Goal: Task Accomplishment & Management: Complete application form

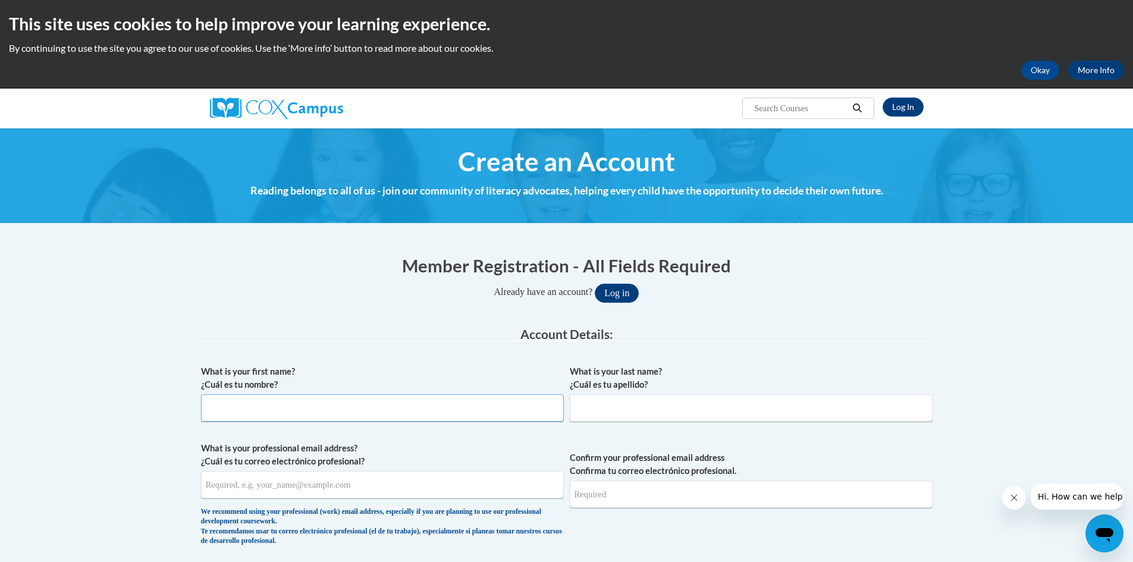
click at [269, 401] on input "What is your first name? ¿Cuál es tu nombre?" at bounding box center [382, 407] width 363 height 27
type input "Victoria"
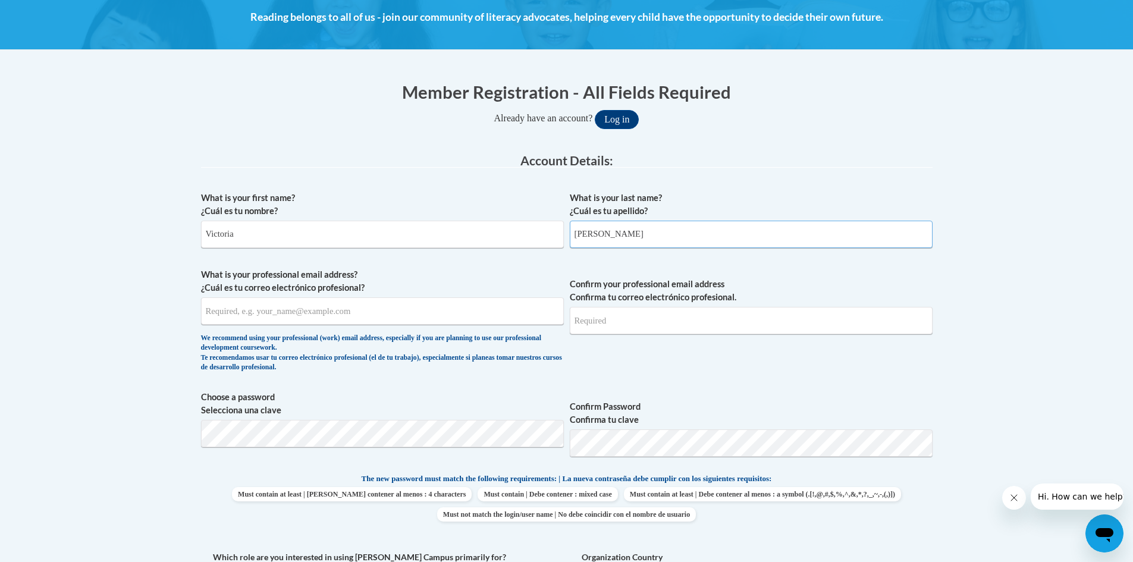
scroll to position [178, 0]
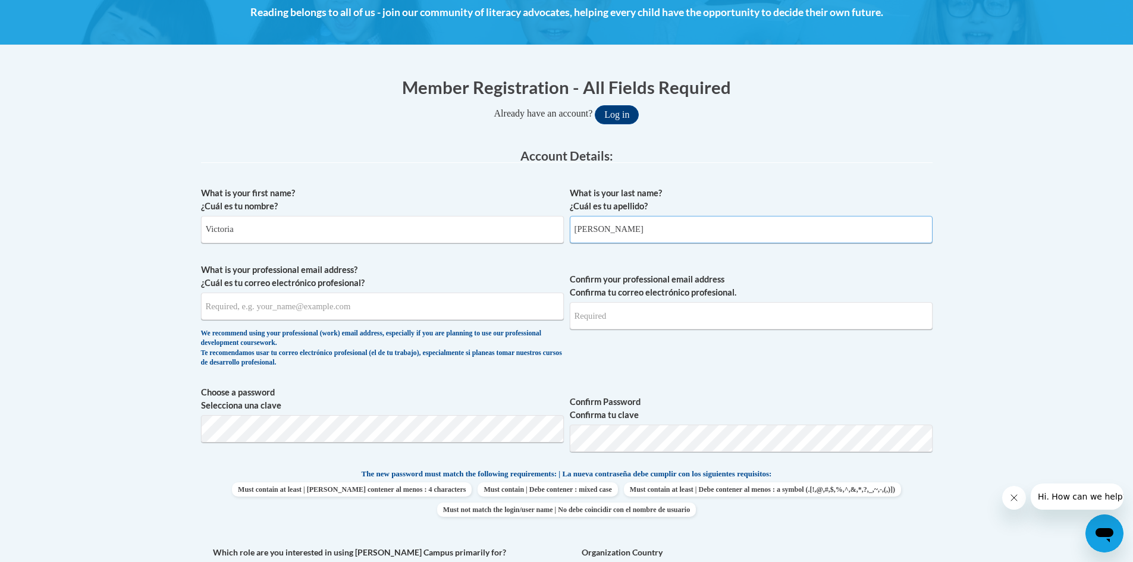
type input "Hallford"
click at [314, 314] on input "What is your professional email address? ¿Cuál es tu correo electrónico profesi…" at bounding box center [382, 306] width 363 height 27
type input "torihallford@gmail.com"
click at [702, 317] on input "Confirm your professional email address Confirma tu correo electrónico profesio…" at bounding box center [751, 315] width 363 height 27
type input "torihallford@gmail.com"
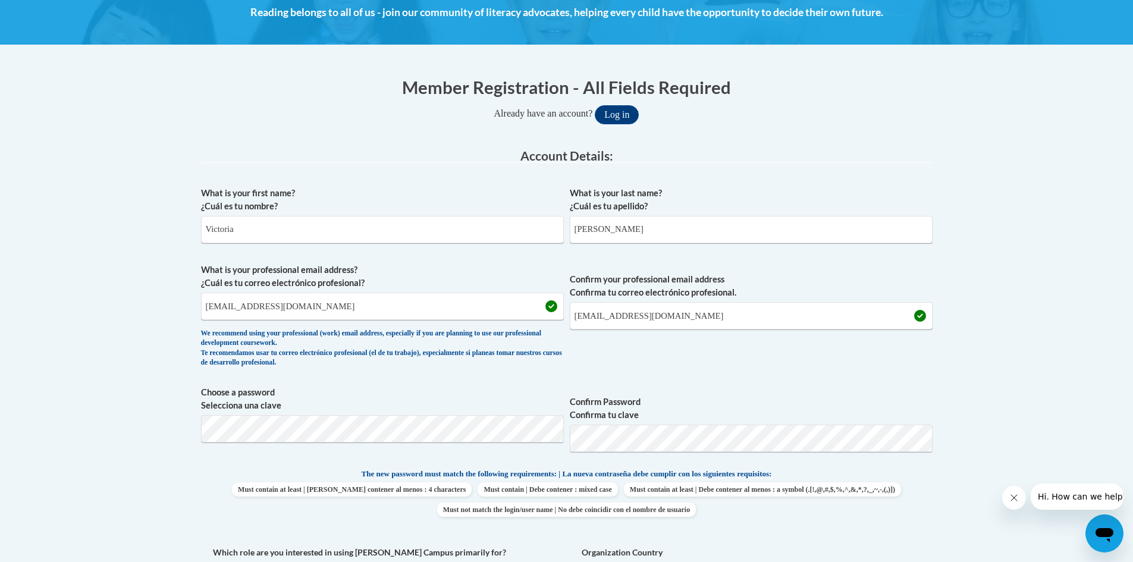
click at [685, 356] on span "Confirm your professional email address Confirma tu correo electrónico profesio…" at bounding box center [751, 318] width 363 height 110
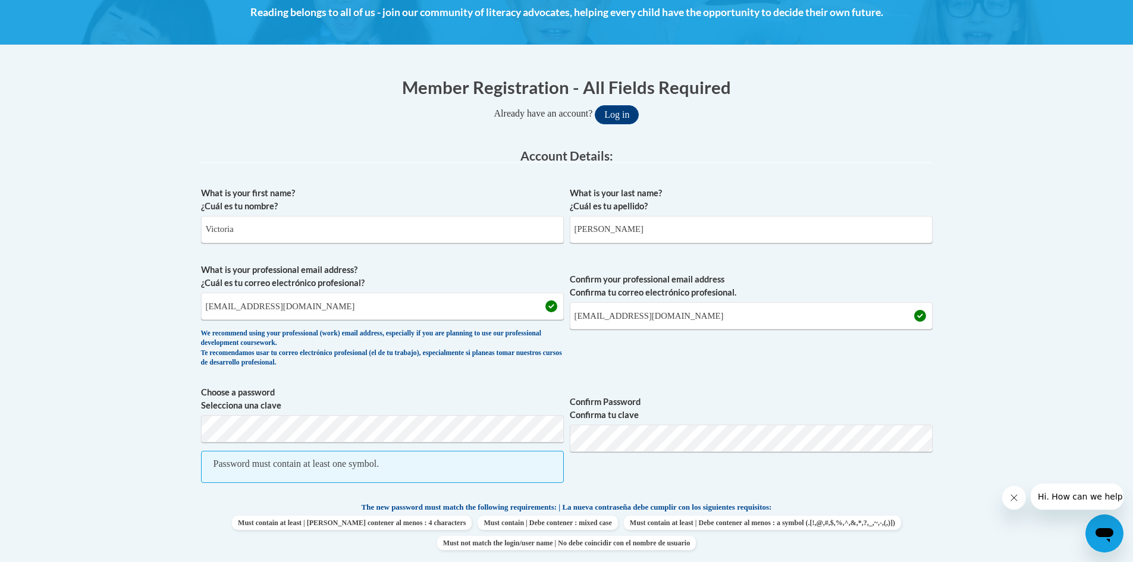
click at [677, 463] on span "Confirm Password Confirma tu clave" at bounding box center [751, 440] width 363 height 109
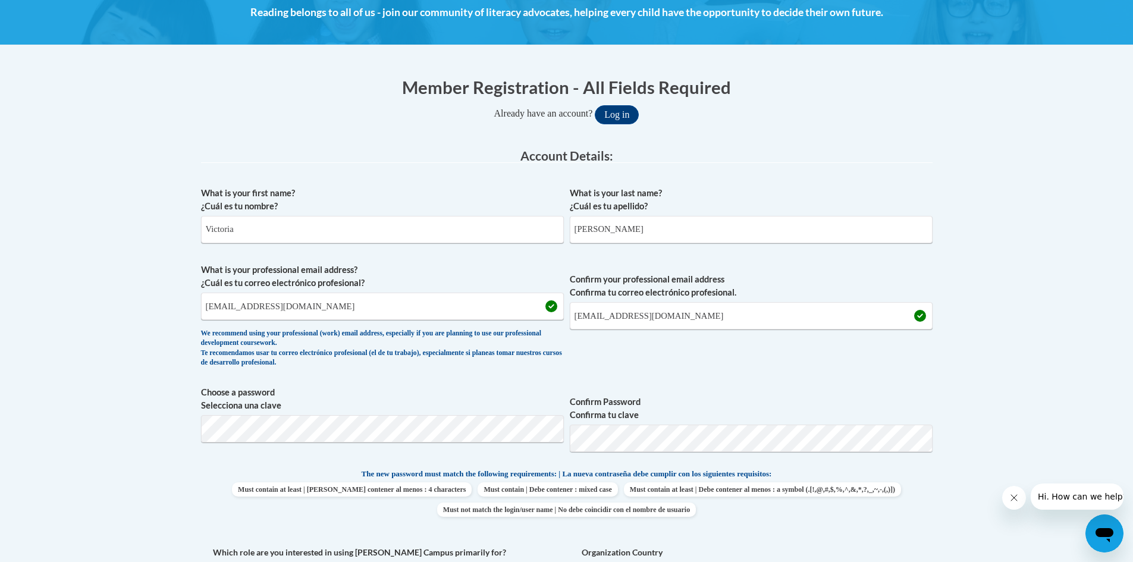
click at [860, 474] on p "The new password must match the following requirements: | La nueva contraseña d…" at bounding box center [566, 474] width 731 height 15
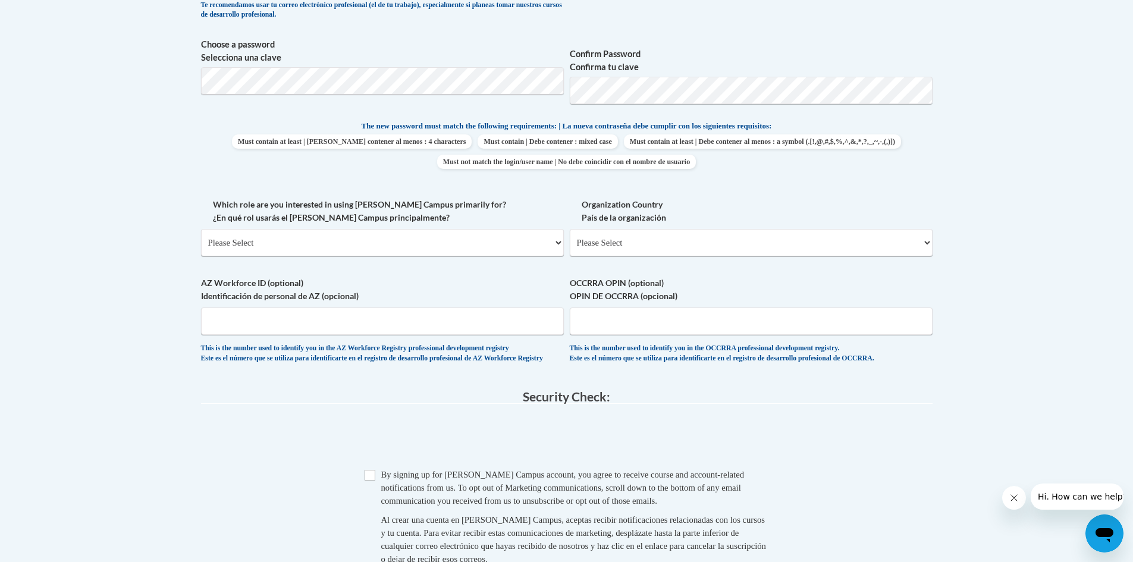
scroll to position [535, 0]
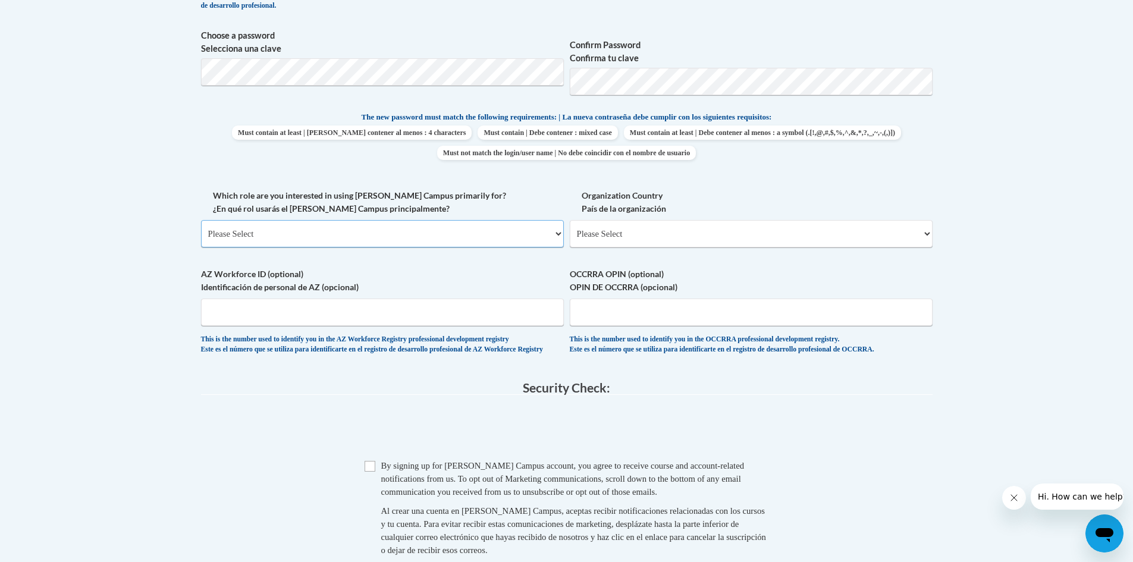
click at [366, 237] on select "Please Select College/University | Colegio/Universidad Community/Nonprofit Part…" at bounding box center [382, 233] width 363 height 27
select select "fbf2d438-af2f-41f8-98f1-81c410e29de3"
click at [201, 220] on select "Please Select College/University | Colegio/Universidad Community/Nonprofit Part…" at bounding box center [382, 233] width 363 height 27
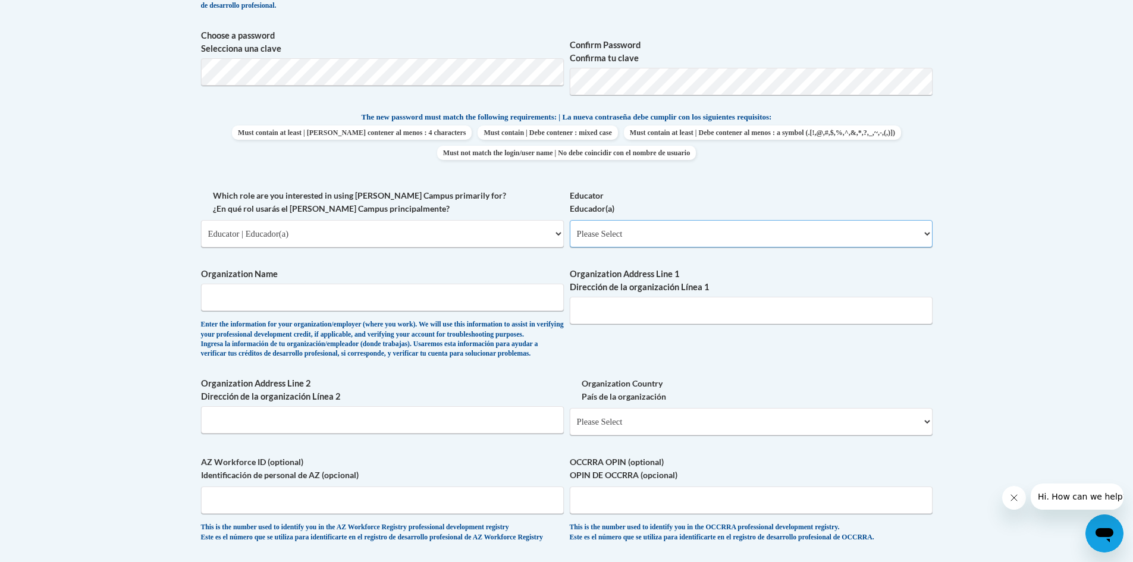
click at [587, 242] on select "Please Select Early Learning/Daycare Teacher/Family Home Care Provider | Maestr…" at bounding box center [751, 233] width 363 height 27
select select "5e2af403-4f2c-4e49-a02f-103e55d7b75b"
click at [570, 220] on select "Please Select Early Learning/Daycare Teacher/Family Home Care Provider | Maestr…" at bounding box center [751, 233] width 363 height 27
click at [315, 293] on input "Organization Name" at bounding box center [382, 297] width 363 height 27
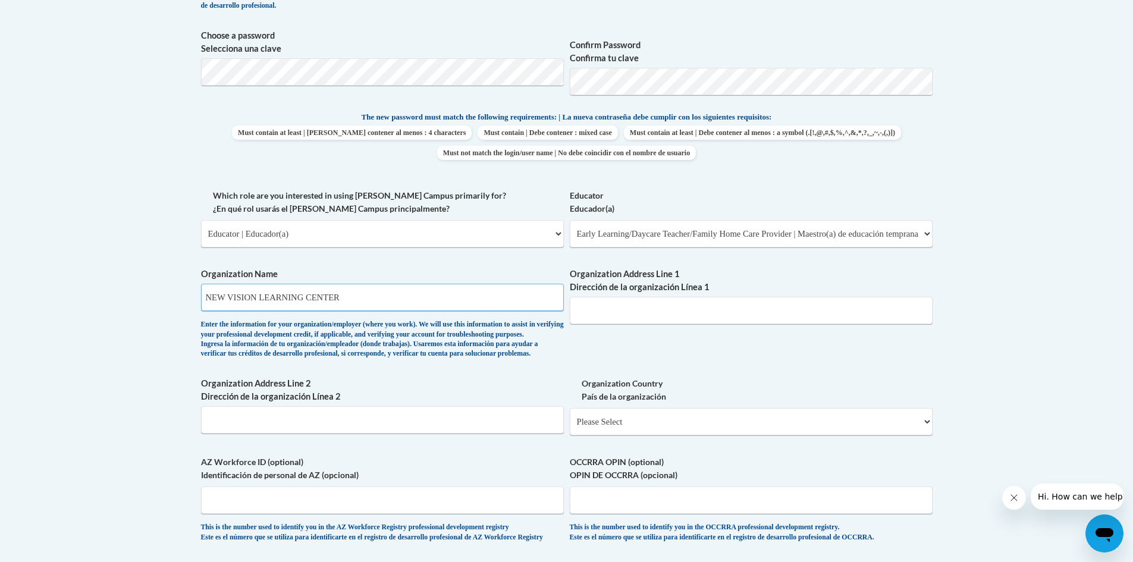
type input "NEW VISION LEARNING CENTER"
click at [646, 306] on input "Organization Address Line 1 Dirección de la organización Línea 1" at bounding box center [751, 310] width 363 height 27
click at [576, 355] on div "What is your first name? ¿Cuál es tu nombre? Victoria What is your last name? ¿…" at bounding box center [566, 189] width 731 height 730
click at [592, 310] on input "Organization Address Line 1 Dirección de la organización Línea 1" at bounding box center [751, 310] width 363 height 27
click at [577, 256] on div "What is your first name? ¿Cuál es tu nombre? Victoria What is your last name? ¿…" at bounding box center [566, 189] width 731 height 730
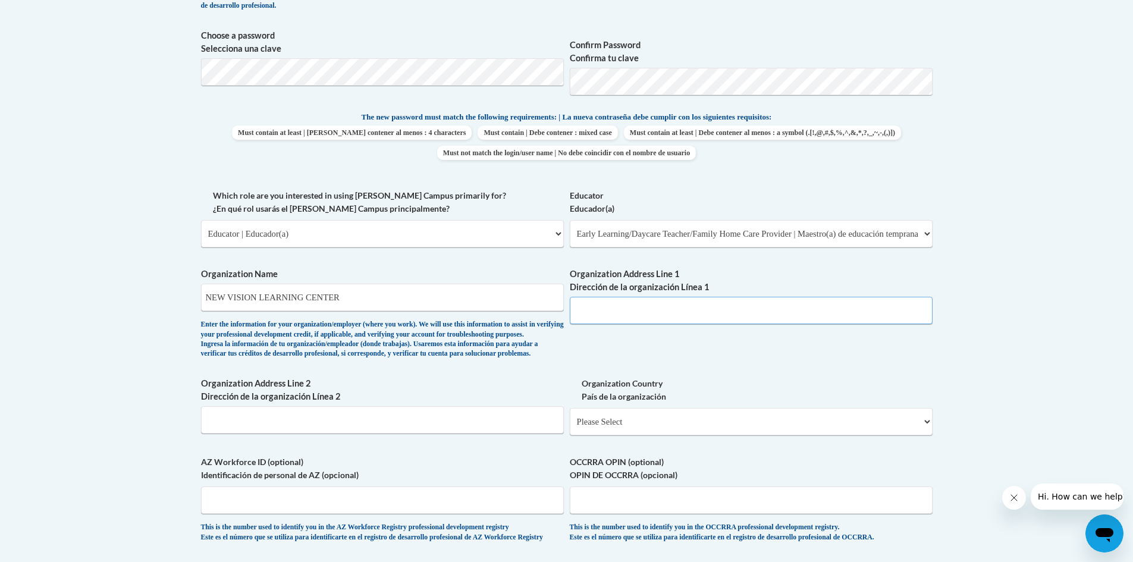
click at [584, 316] on input "Organization Address Line 1 Dirección de la organización Línea 1" at bounding box center [751, 310] width 363 height 27
type input "1"
paste input "189 State Rte 64, Alma, GA 31510"
type input "189 State Rte 64, Alma, GA 31510"
click at [640, 345] on div "What is your first name? ¿Cuál es tu nombre? Victoria What is your last name? ¿…" at bounding box center [566, 189] width 731 height 730
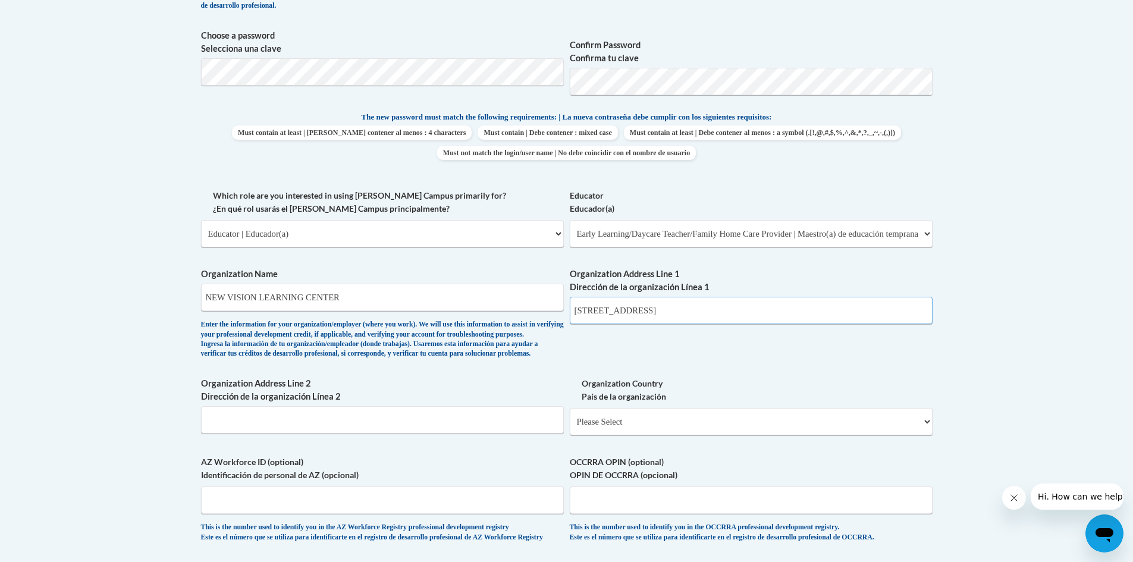
click at [731, 303] on input "189 State Rte 64, Alma, GA 31510" at bounding box center [751, 310] width 363 height 27
click at [706, 357] on div "What is your first name? ¿Cuál es tu nombre? Victoria What is your last name? ¿…" at bounding box center [566, 189] width 731 height 730
click at [719, 315] on input "189 State Rte 64, Alma, GA 31510" at bounding box center [751, 310] width 363 height 27
click at [682, 353] on div "What is your first name? ¿Cuál es tu nombre? Victoria What is your last name? ¿…" at bounding box center [566, 189] width 731 height 730
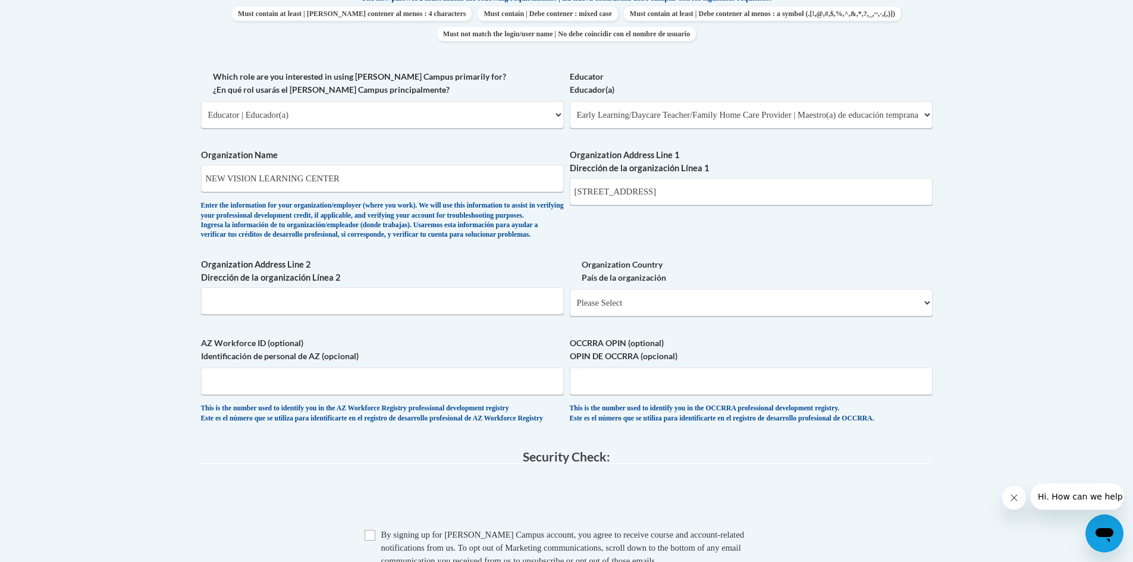
scroll to position [713, 0]
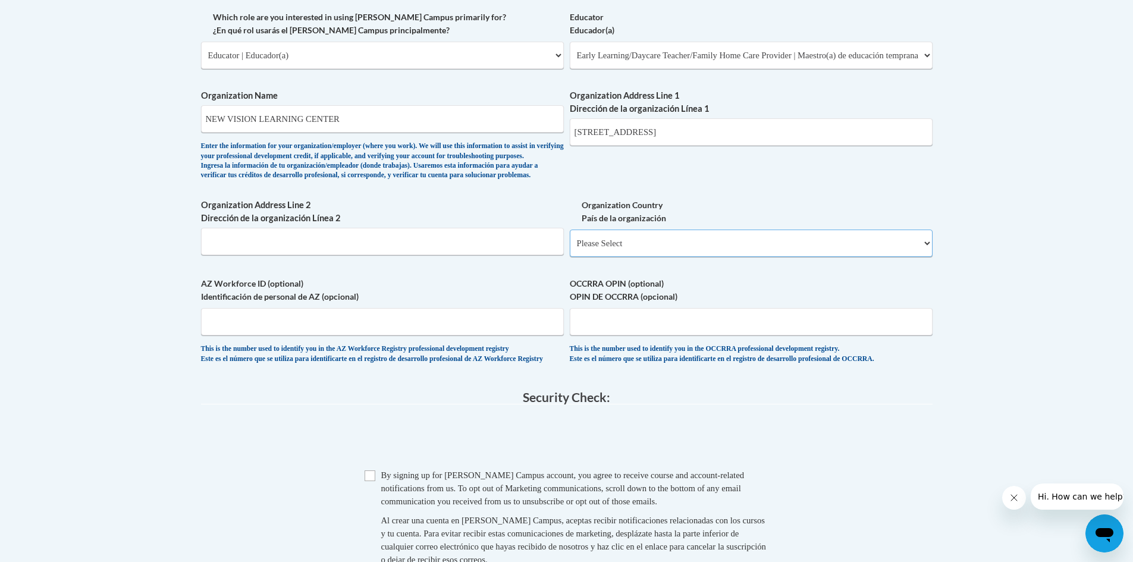
click at [605, 257] on select "Please Select United States | Estados Unidos Outside of the United States | Fue…" at bounding box center [751, 242] width 363 height 27
select select "ad49bcad-a171-4b2e-b99c-48b446064914"
click at [570, 249] on select "Please Select United States | Estados Unidos Outside of the United States | Fue…" at bounding box center [751, 242] width 363 height 27
select select
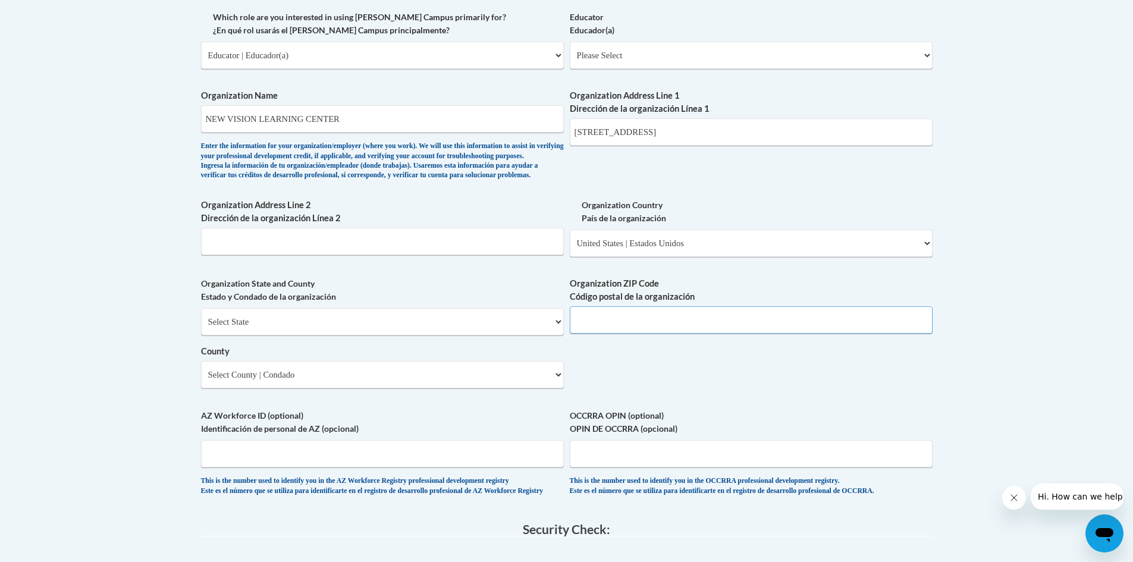
click at [590, 334] on input "Organization ZIP Code Código postal de la organización" at bounding box center [751, 319] width 363 height 27
type input "31510"
click at [301, 335] on select "Select State Alabama Alaska Arizona Arkansas California Colorado Connecticut De…" at bounding box center [382, 321] width 363 height 27
select select "Georgia"
click at [201, 328] on select "Select State Alabama Alaska Arizona Arkansas California Colorado Connecticut De…" at bounding box center [382, 321] width 363 height 27
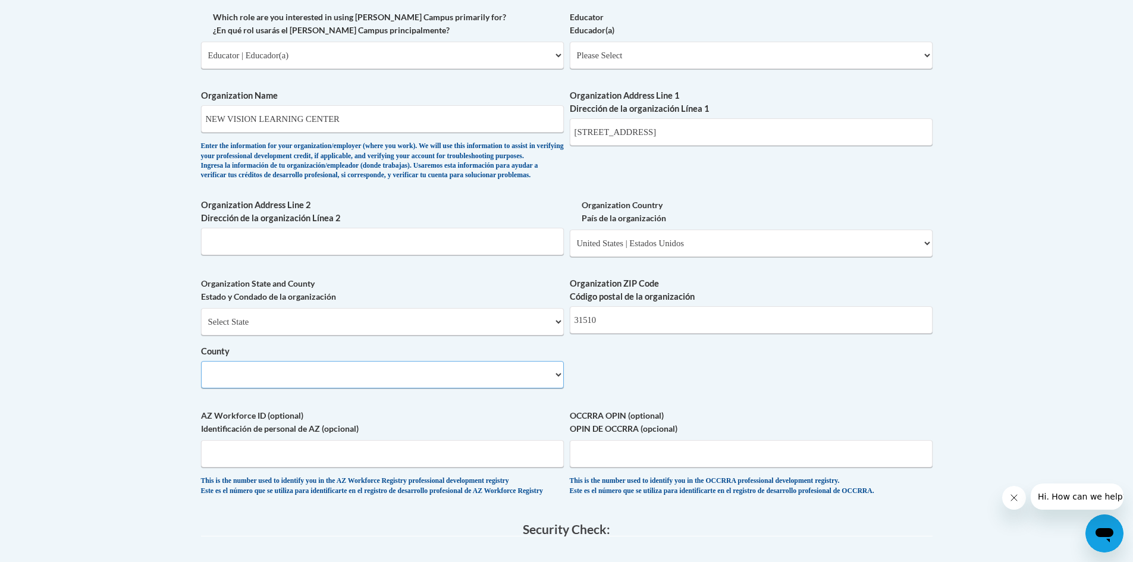
click at [238, 388] on select "County" at bounding box center [382, 374] width 363 height 27
select select "Bacon"
click at [201, 381] on select "Select County Appling Atkinson Bacon Baker Baldwin Banks Barrow Bartow Ben Hill…" at bounding box center [382, 374] width 363 height 27
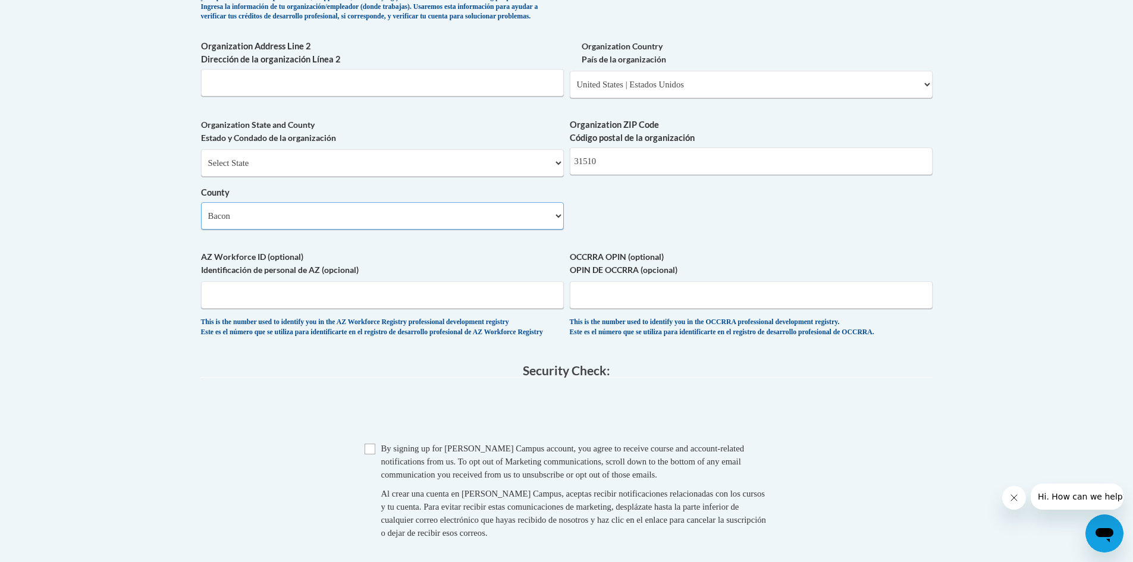
scroll to position [892, 0]
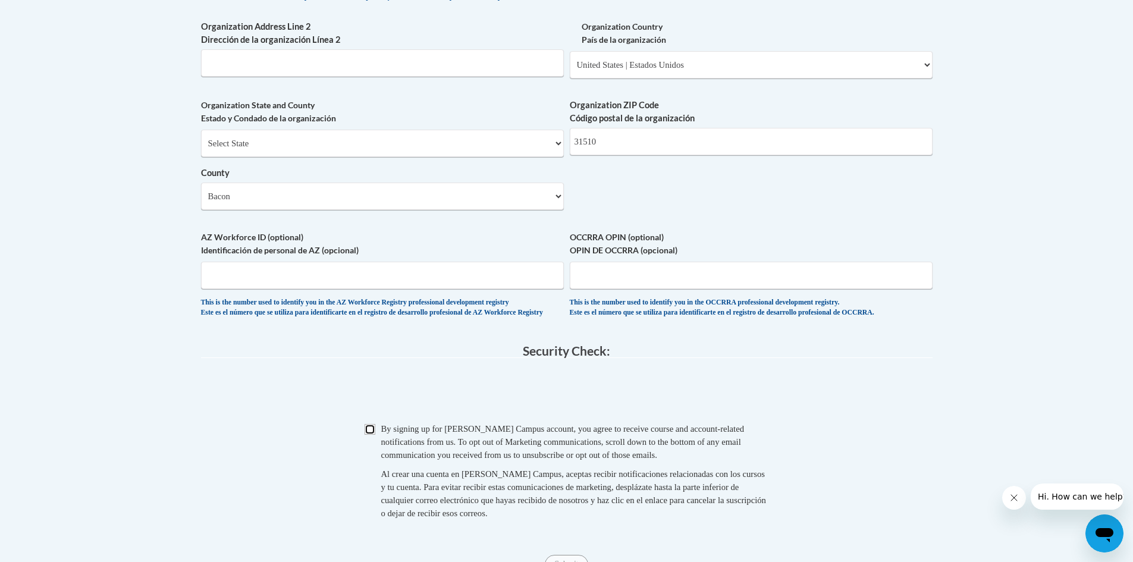
click at [371, 435] on input "Checkbox" at bounding box center [369, 429] width 11 height 11
checkbox input "true"
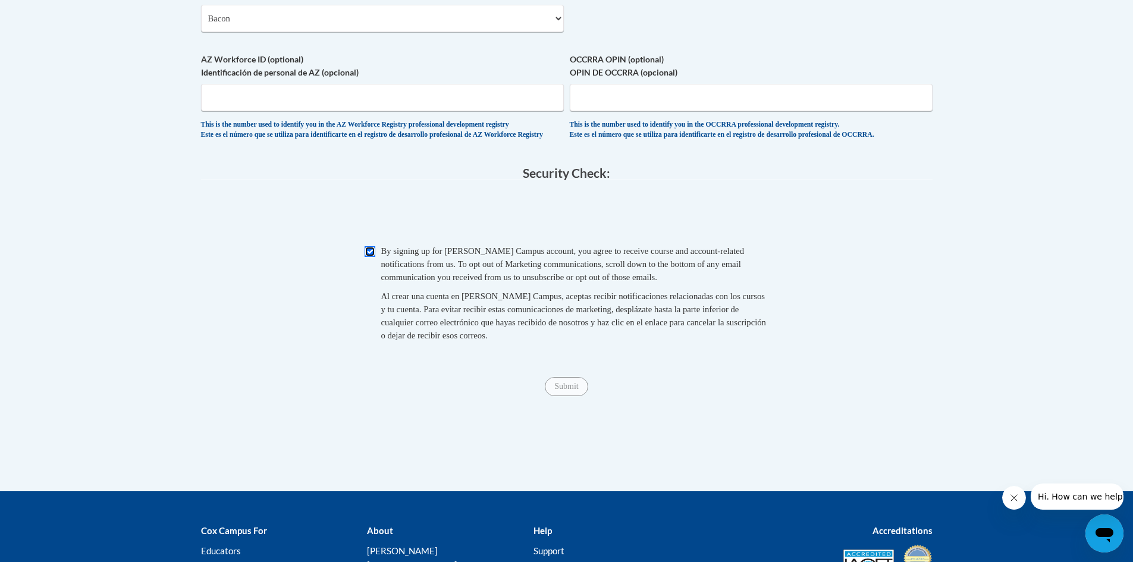
scroll to position [1070, 0]
click at [567, 395] on input "Submit" at bounding box center [566, 385] width 43 height 19
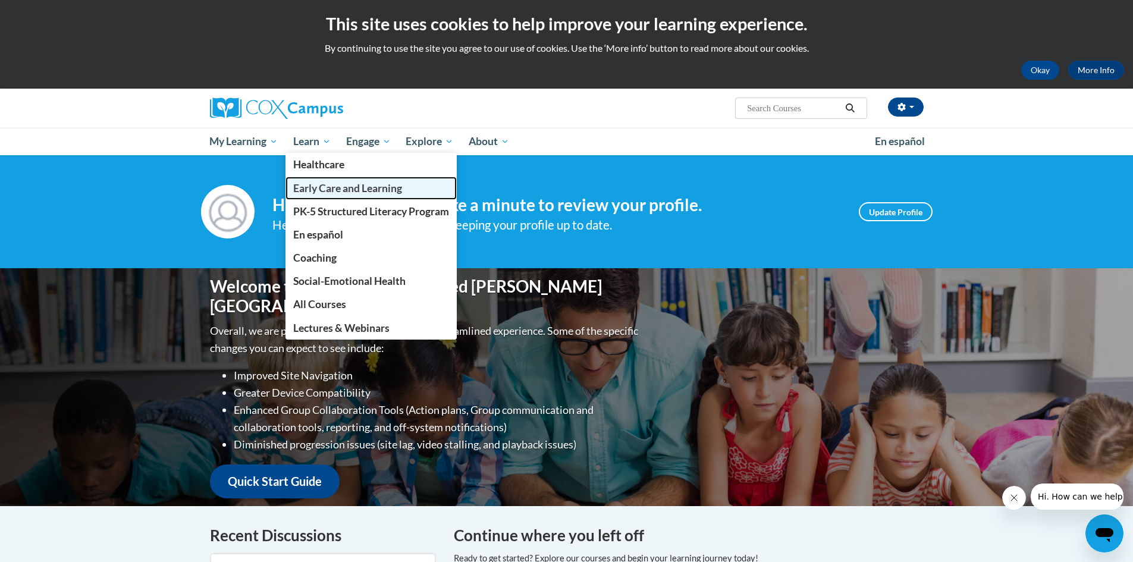
click at [328, 191] on span "Early Care and Learning" at bounding box center [347, 188] width 109 height 12
click at [322, 189] on span "Early Care and Learning" at bounding box center [347, 188] width 109 height 12
click at [416, 191] on link "Early Care and Learning" at bounding box center [370, 188] width 171 height 23
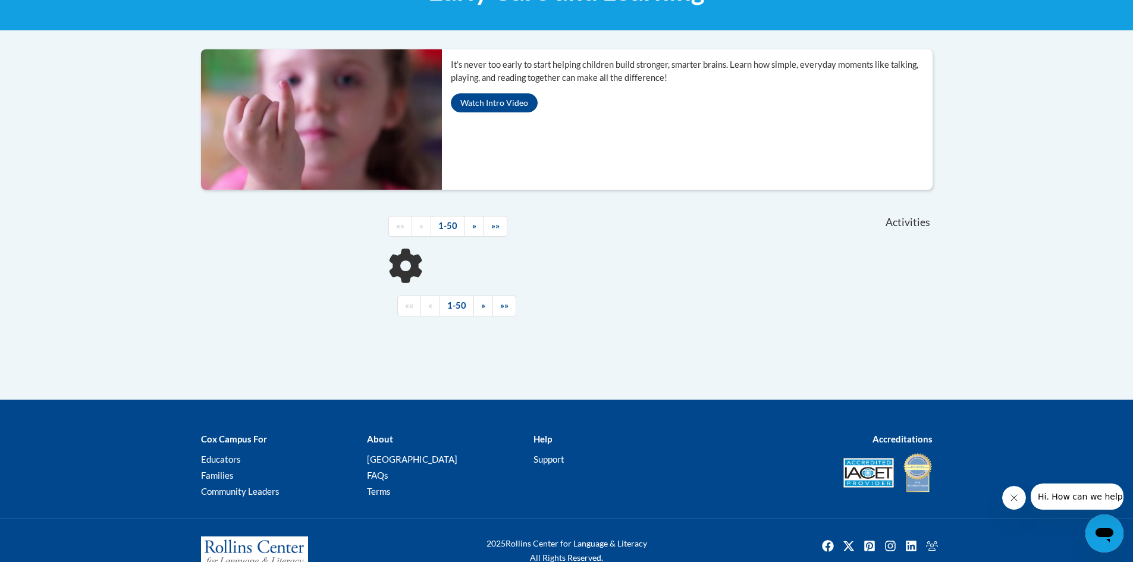
scroll to position [238, 0]
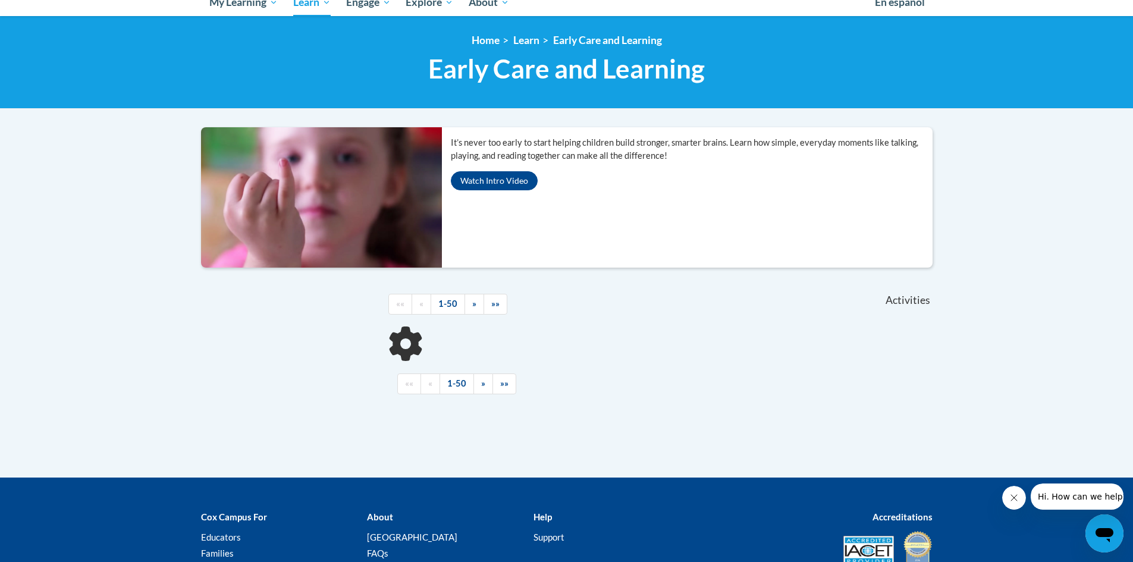
scroll to position [178, 0]
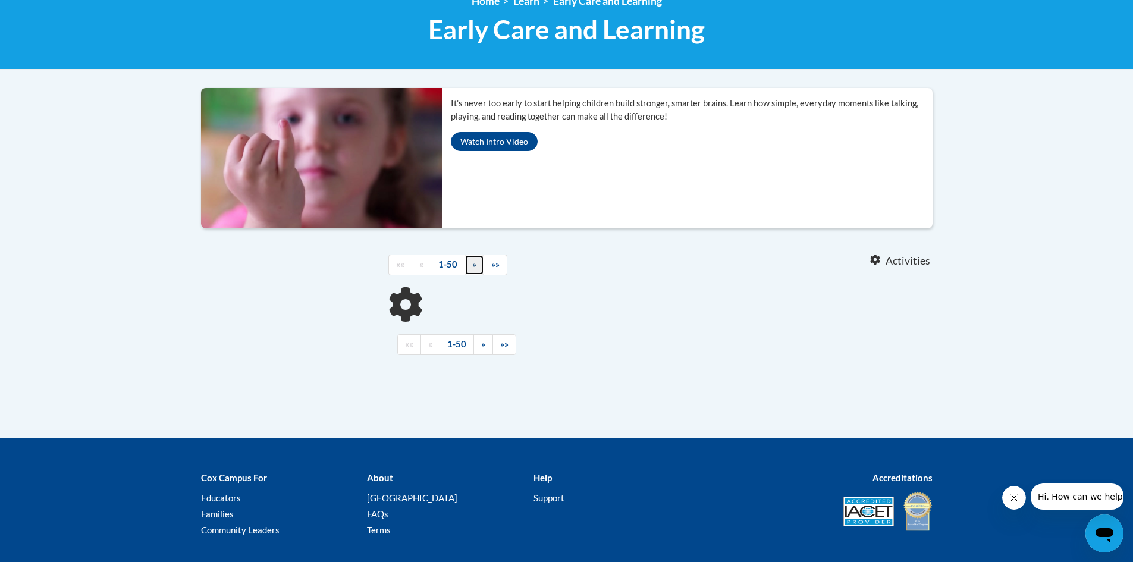
click at [476, 266] on link "»" at bounding box center [474, 264] width 20 height 21
click at [891, 262] on span "Activities" at bounding box center [907, 260] width 45 height 13
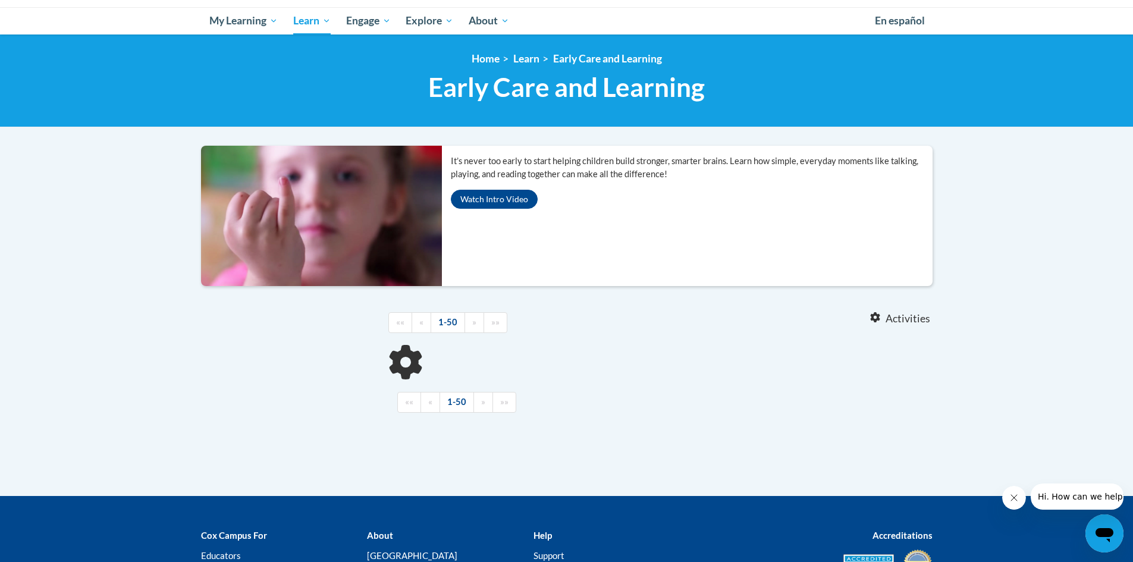
scroll to position [0, 0]
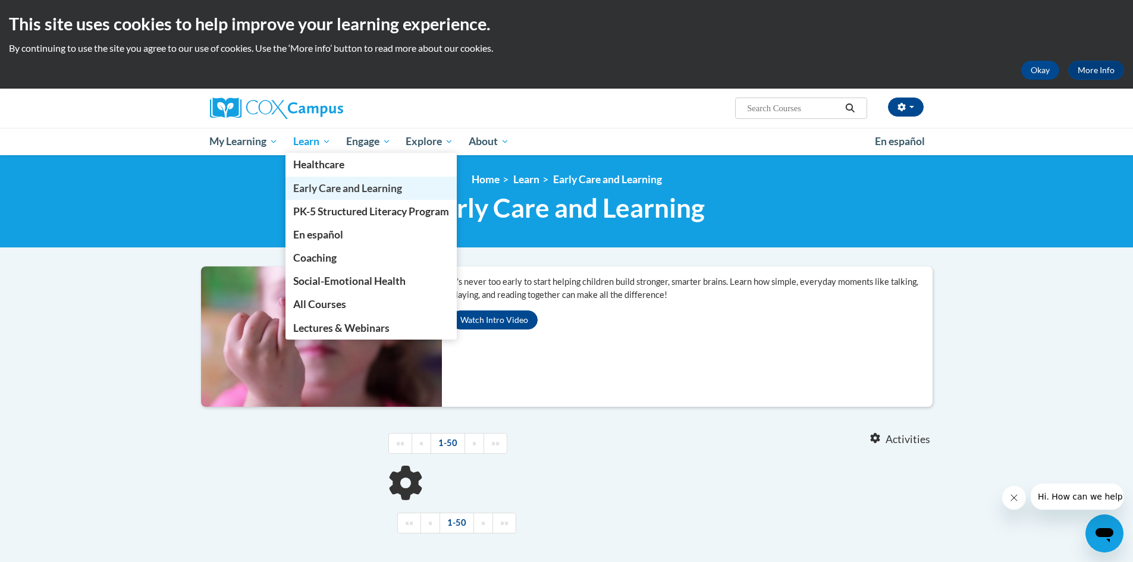
click at [312, 186] on span "Early Care and Learning" at bounding box center [347, 188] width 109 height 12
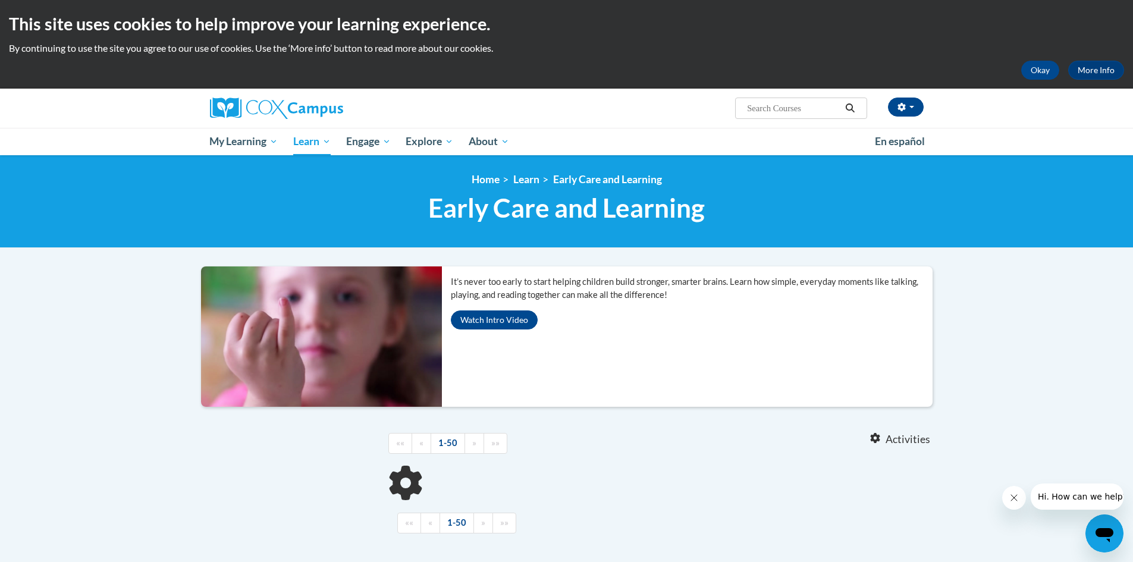
click at [258, 182] on ol "Home Learn Early Care and Learning" at bounding box center [566, 179] width 731 height 13
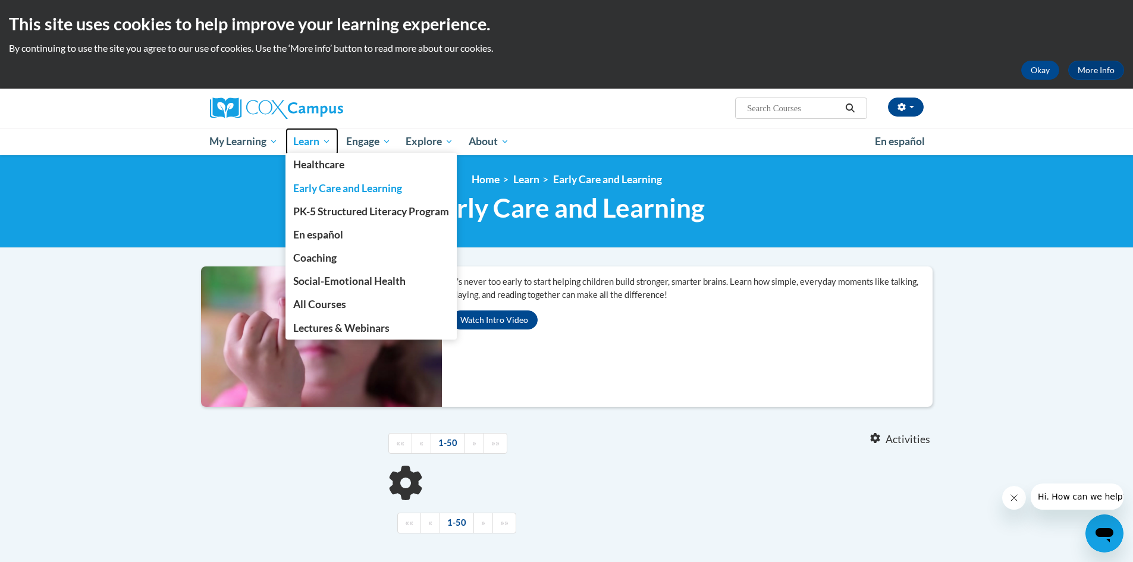
click at [301, 145] on span "Learn" at bounding box center [311, 141] width 37 height 14
click at [334, 186] on span "Early Care and Learning" at bounding box center [347, 188] width 109 height 12
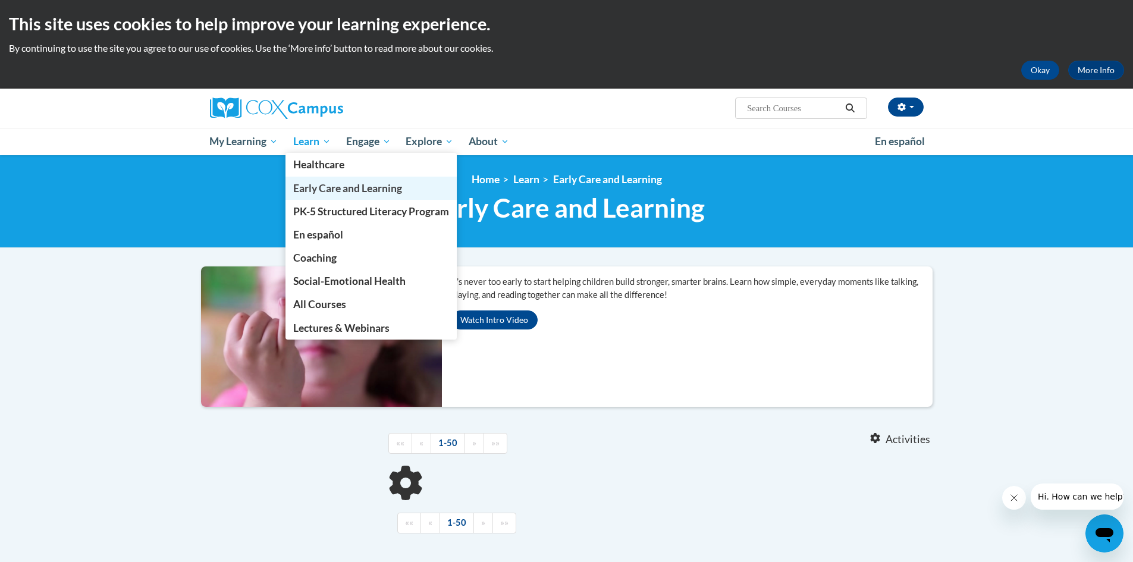
click at [334, 186] on span "Early Care and Learning" at bounding box center [347, 188] width 109 height 12
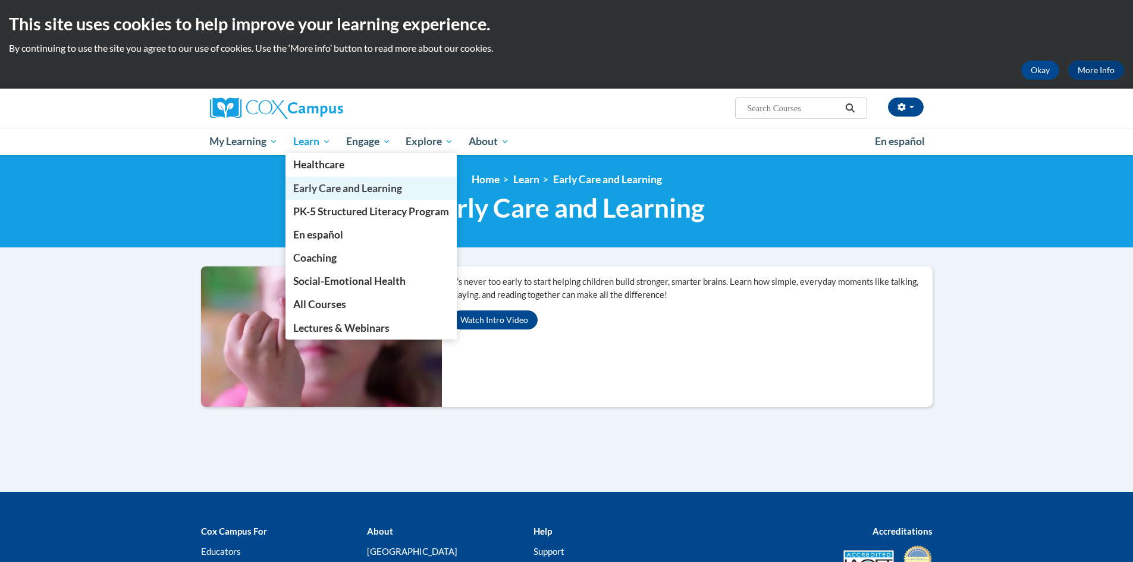
click at [325, 193] on span "Early Care and Learning" at bounding box center [347, 188] width 109 height 12
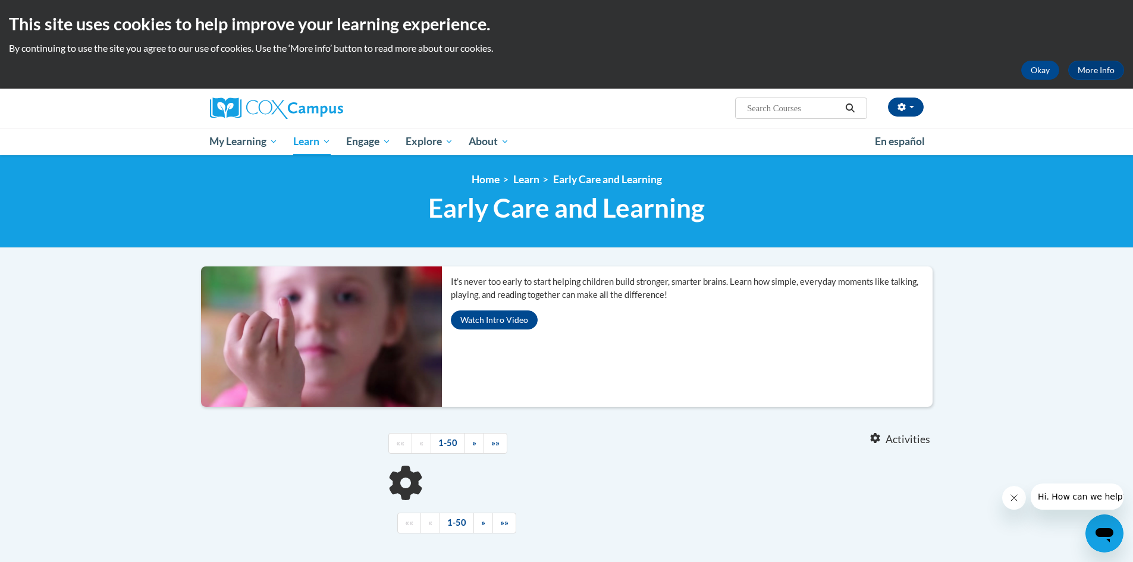
click at [557, 484] on div at bounding box center [660, 483] width 544 height 35
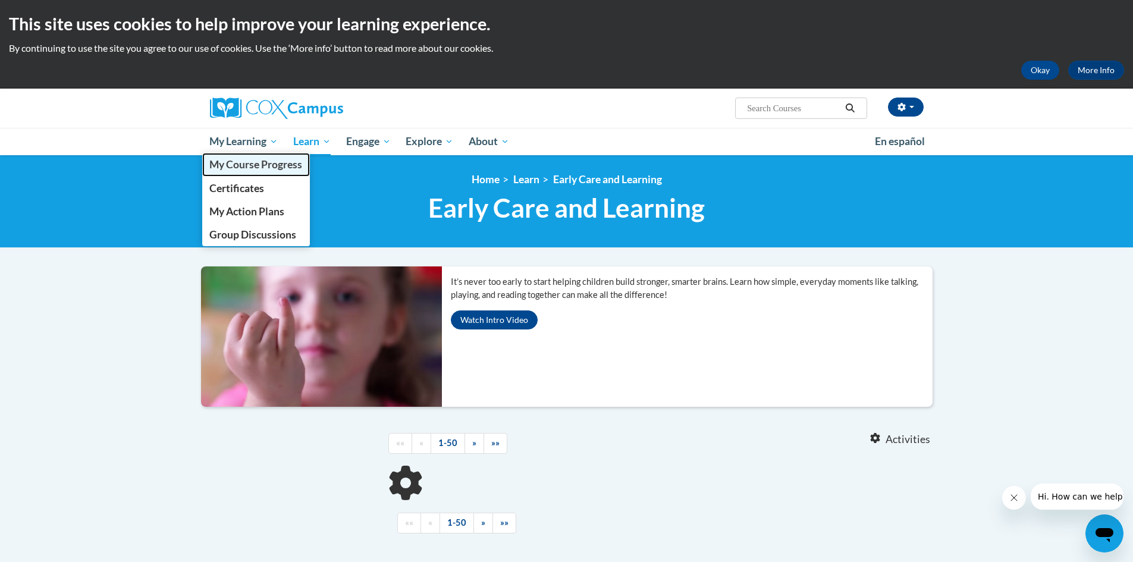
click at [240, 166] on span "My Course Progress" at bounding box center [255, 164] width 93 height 12
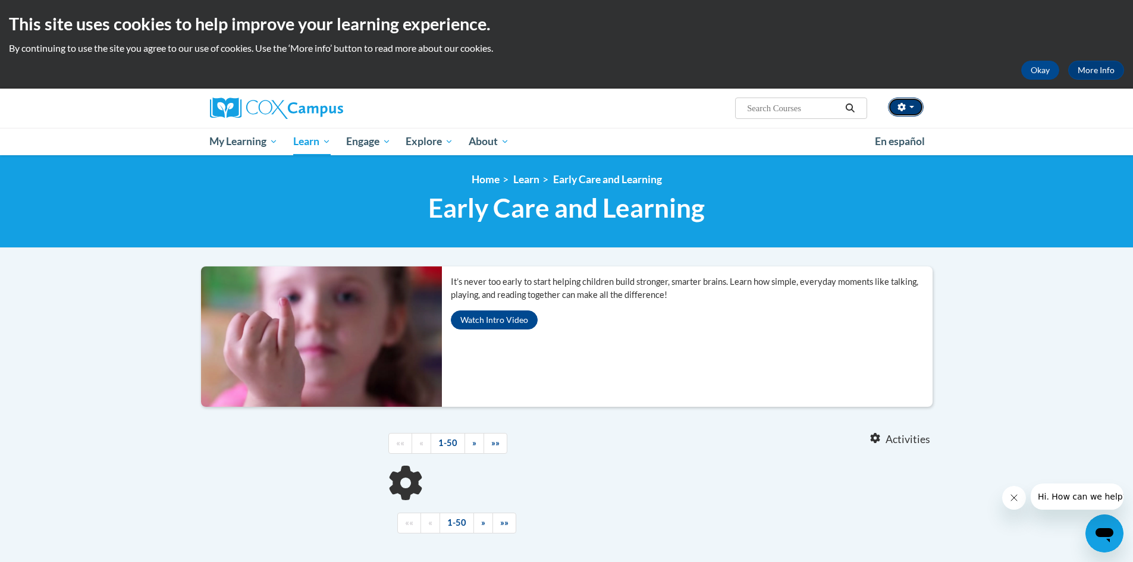
click at [904, 105] on icon "button" at bounding box center [901, 107] width 8 height 8
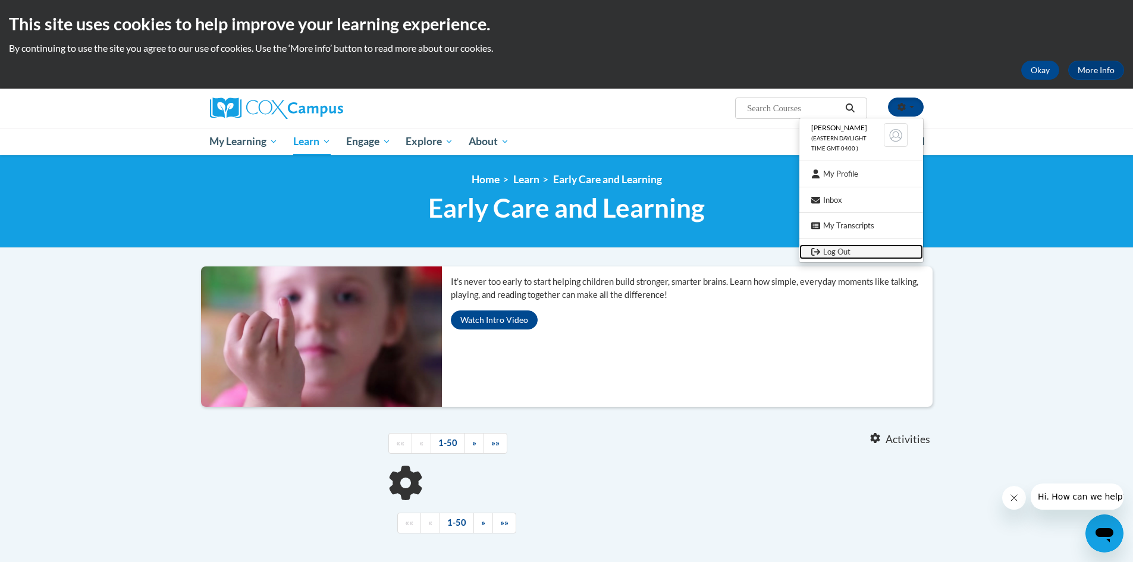
click at [847, 251] on link "Log Out" at bounding box center [861, 251] width 124 height 15
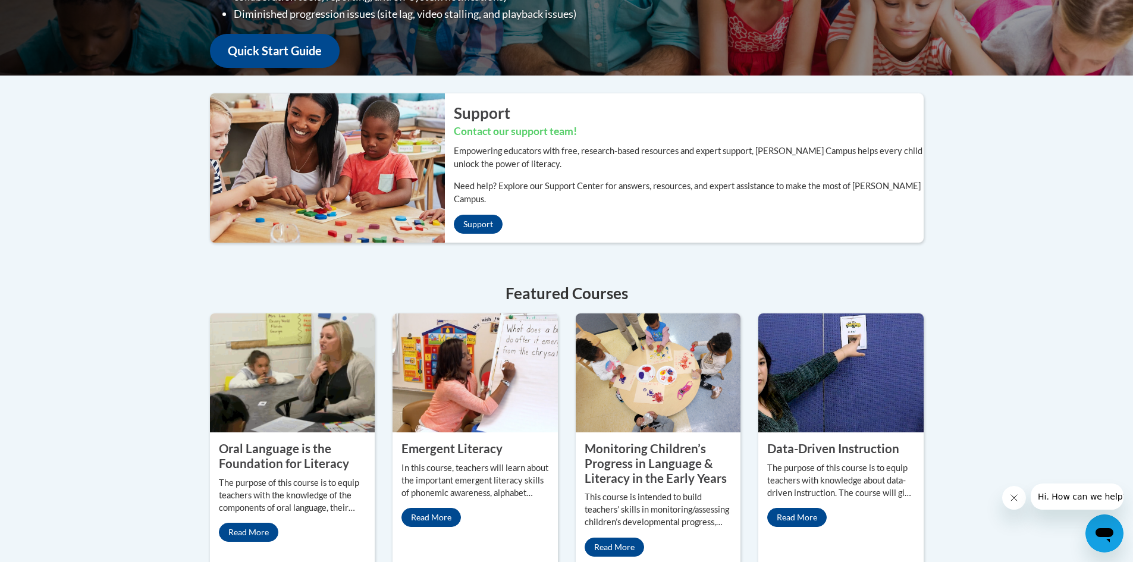
scroll to position [416, 0]
